Goal: Complete application form

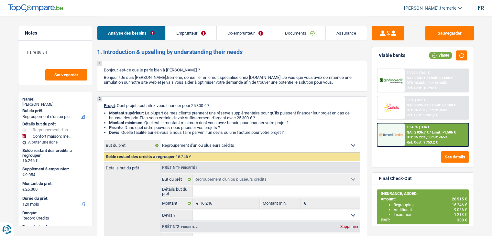
select select "refinancing"
select select "household"
select select "120"
select select "refinancing"
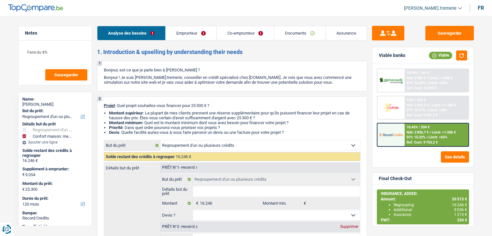
select select "refinancing"
select select "household"
select select "yes"
select select "120"
select select "publicEmployee"
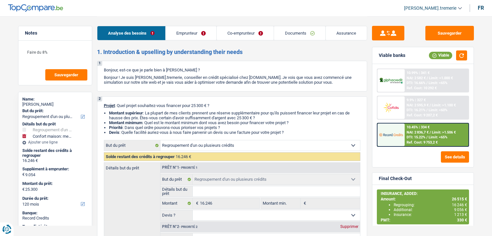
select select "housewife"
select select "netSalary"
select select "mealVouchers"
select select "ownerWithoutMortgage"
select select "personalLoan"
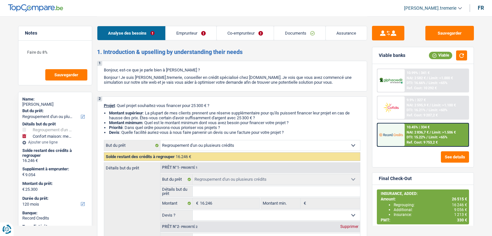
select select "smallWorks"
select select "72"
select select "cardOrCredit"
select select "refinancing"
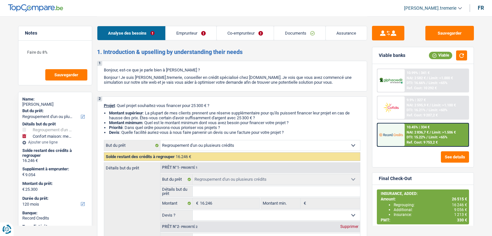
select select "household"
select select "yes"
select select "120"
click at [311, 33] on link "Documents" at bounding box center [299, 33] width 51 height 14
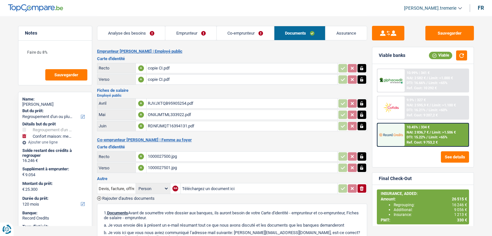
click at [159, 71] on div "copie CI.pdf" at bounding box center [242, 68] width 188 height 10
click at [166, 155] on div "1000027500.jpg" at bounding box center [242, 157] width 188 height 10
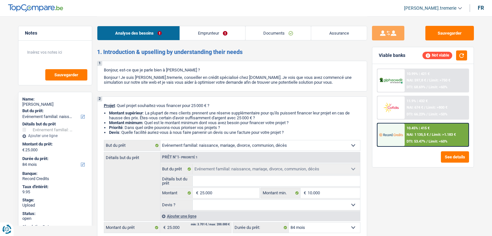
select select "familyEvent"
select select "84"
select select "familyEvent"
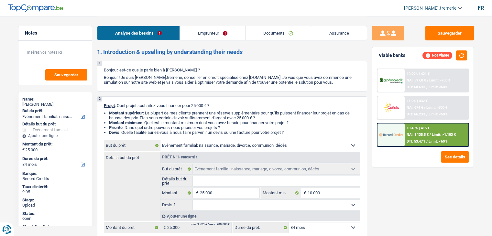
select select "84"
select select "independent"
select select "familyAllowances"
select select "netSalary"
select select "rents"
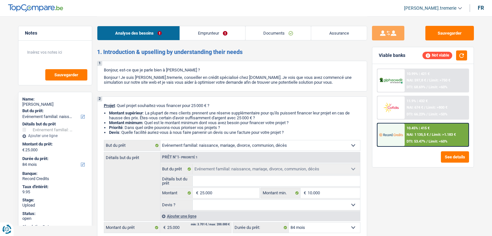
select select "familyEvent"
select select "84"
click at [228, 34] on link "Emprunteur" at bounding box center [212, 33] width 65 height 14
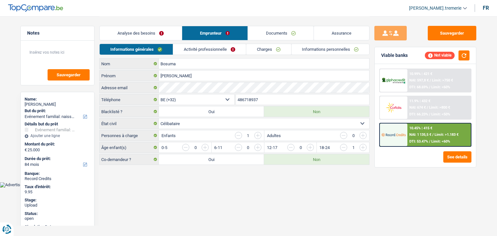
click at [314, 50] on link "Informations personnelles" at bounding box center [331, 49] width 78 height 11
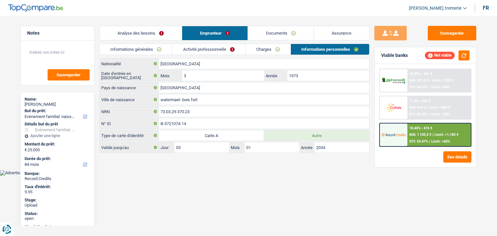
click at [153, 32] on link "Analyse des besoins" at bounding box center [141, 33] width 82 height 14
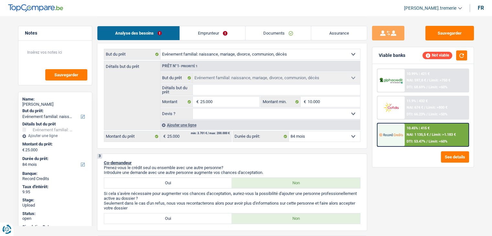
scroll to position [92, 0]
click at [202, 101] on input "25.000" at bounding box center [229, 101] width 59 height 10
type input "1"
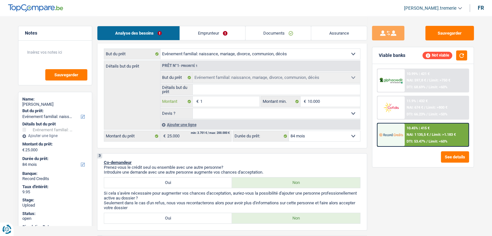
type input "18"
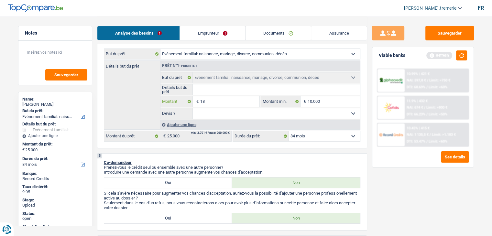
type input "180"
type input "1.800"
type input "18.000"
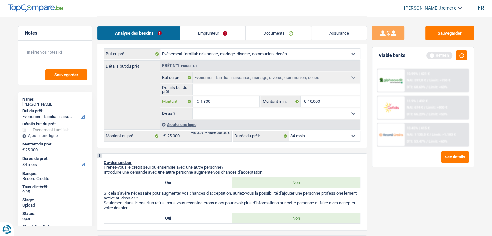
type input "18.000"
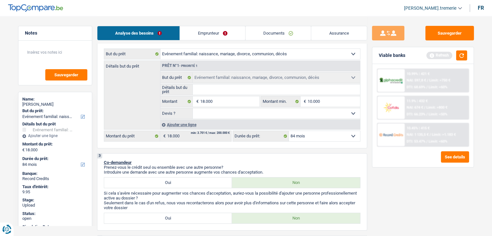
click at [376, 154] on div "Sauvegarder Viable banks Refresh 10.99% | 421 € NAI: 597,8 € / Limit: >750 € DT…" at bounding box center [423, 126] width 112 height 200
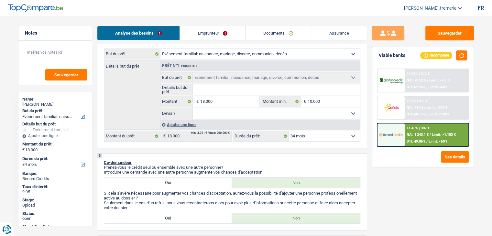
click at [422, 133] on span "NAI: 1 243,1 €" at bounding box center [418, 135] width 22 height 4
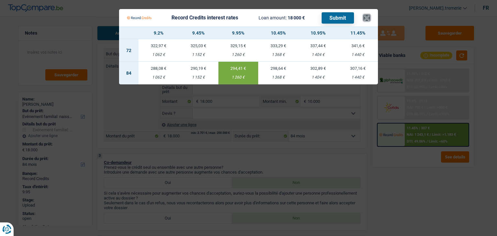
click at [367, 19] on button "×" at bounding box center [366, 18] width 7 height 6
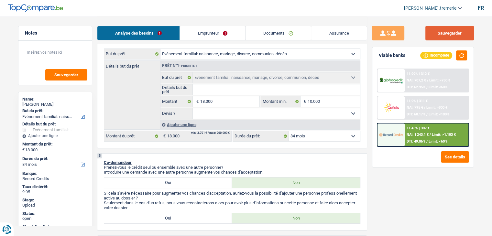
click at [441, 32] on button "Sauvegarder" at bounding box center [449, 33] width 49 height 15
